Goal: Answer question/provide support

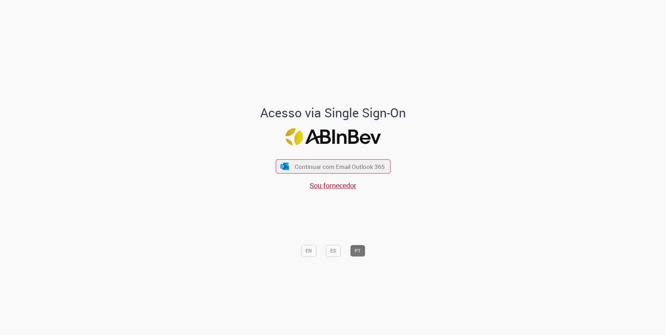
drag, startPoint x: 330, startPoint y: 171, endPoint x: 242, endPoint y: 115, distance: 105.5
click at [330, 171] on button "Continuar com Email Outlook 365" at bounding box center [333, 166] width 115 height 14
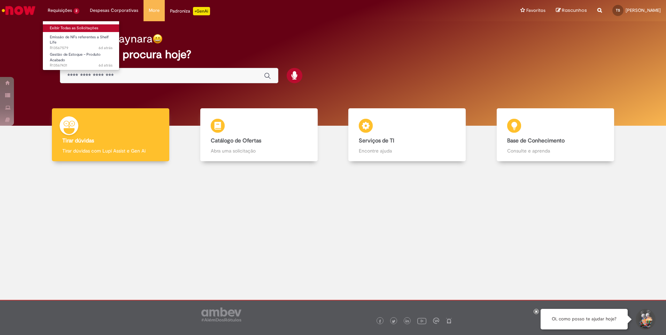
click at [74, 29] on link "Exibir Todas as Solicitações" at bounding box center [81, 28] width 77 height 8
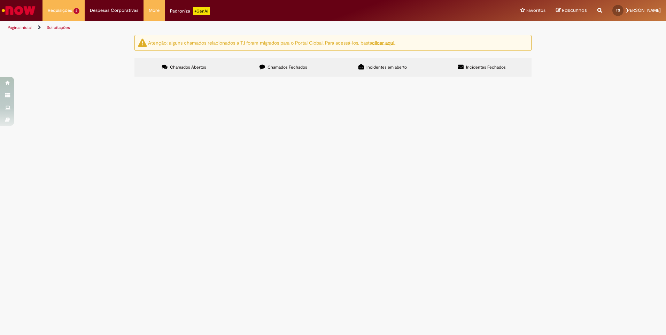
click at [0, 0] on span "Emissão de NF devolução Shelf Life item 41642" at bounding box center [0, 0] width 0 height 0
click at [0, 0] on span "R13567579" at bounding box center [0, 0] width 0 height 0
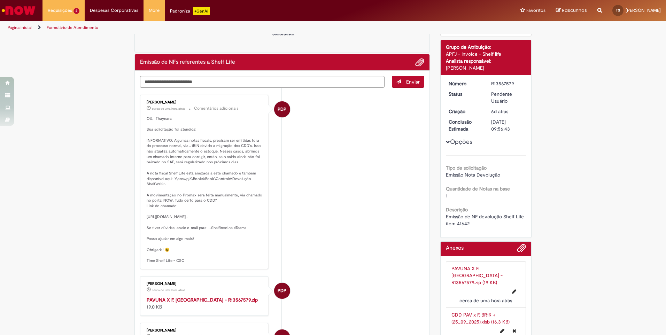
scroll to position [70, 0]
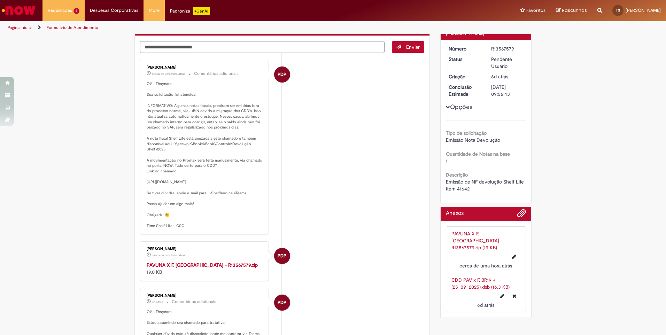
click at [481, 236] on link "PAVUNA X F. Nova Rio - R13567579.zip (19 KB)" at bounding box center [477, 241] width 51 height 20
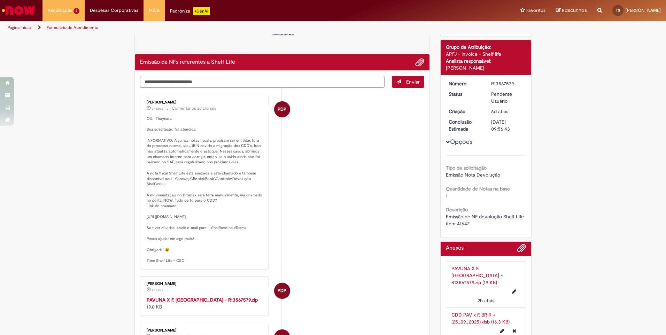
click at [176, 82] on textarea "Digite sua mensagem aqui..." at bounding box center [262, 82] width 245 height 12
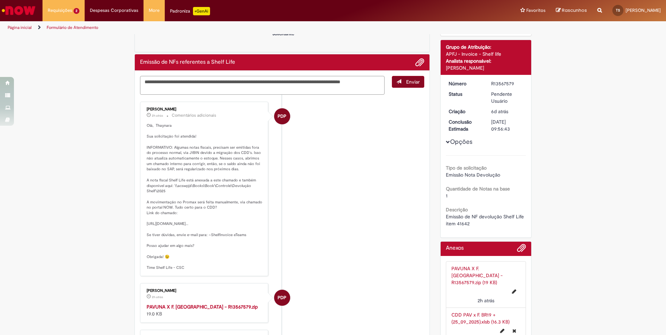
type textarea "**********"
click at [393, 81] on button "Enviar" at bounding box center [408, 82] width 32 height 12
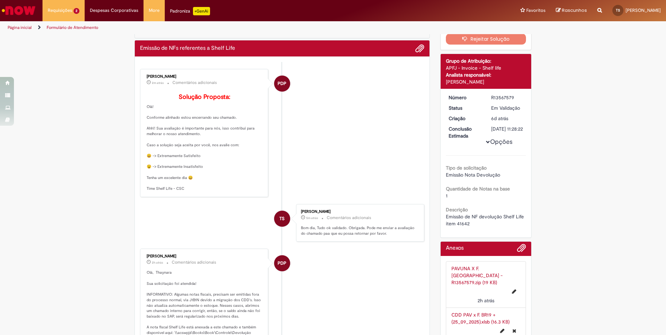
scroll to position [0, 0]
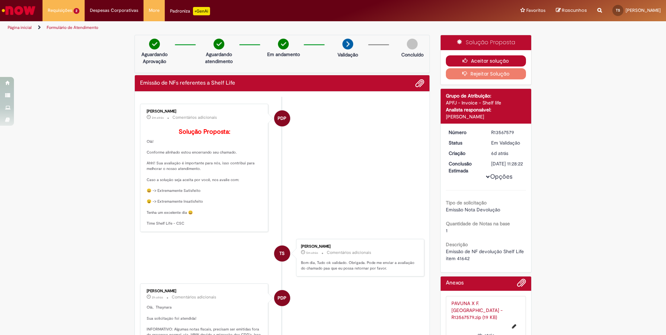
click at [476, 60] on button "Aceitar solução" at bounding box center [486, 60] width 81 height 11
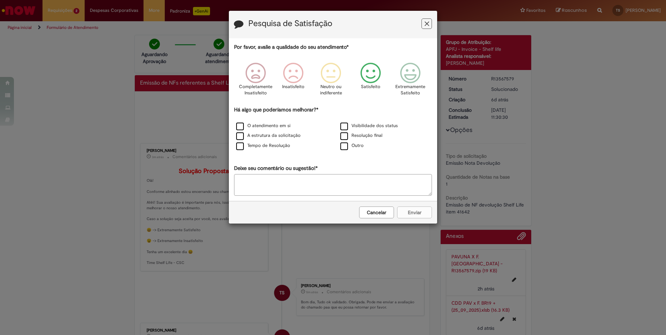
click at [376, 75] on icon "Feedback" at bounding box center [371, 73] width 26 height 21
click at [243, 125] on label "O atendimento em si" at bounding box center [263, 126] width 54 height 7
click at [245, 135] on label "A estrutura da solicitação" at bounding box center [268, 135] width 64 height 7
click at [242, 145] on label "Tempo de Resolução" at bounding box center [263, 146] width 54 height 7
click at [349, 123] on label "Visibilidade dos status" at bounding box center [369, 126] width 58 height 7
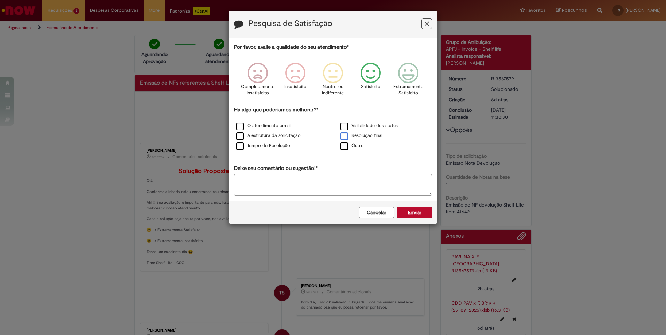
click at [344, 138] on label "Resolução final" at bounding box center [361, 135] width 42 height 7
click at [403, 211] on button "Enviar" at bounding box center [414, 213] width 35 height 12
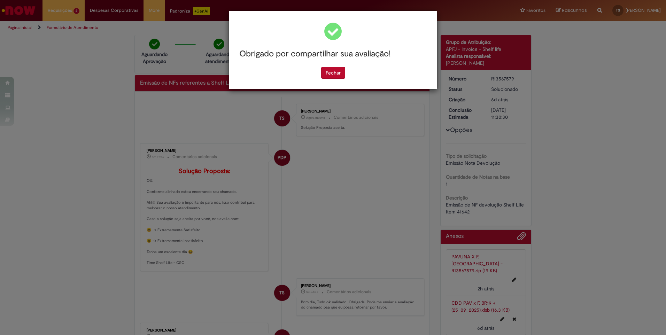
click at [320, 154] on div "Obrigado por compartilhar sua avaliação! Fechar" at bounding box center [333, 167] width 666 height 335
